Goal: Go to known website: Access a specific website the user already knows

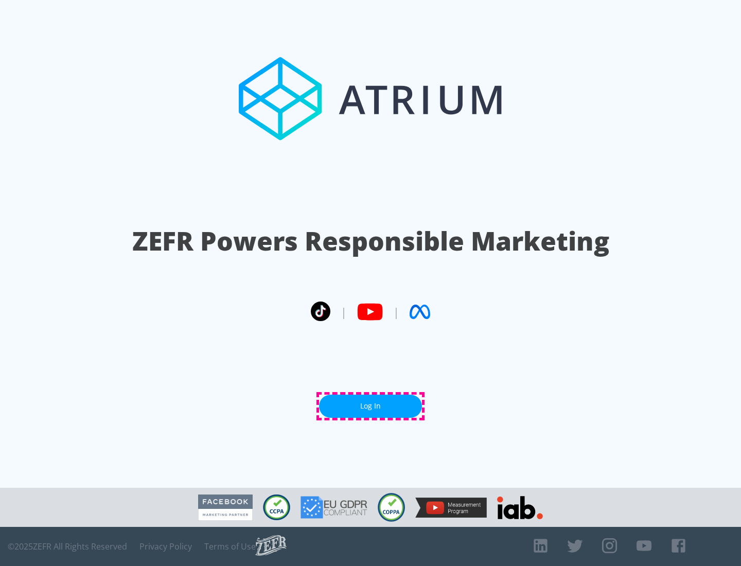
click at [370, 406] on link "Log In" at bounding box center [370, 406] width 103 height 23
